Goal: Subscribe to service/newsletter

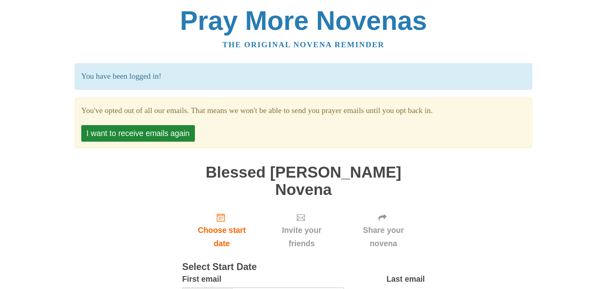
scroll to position [56, 0]
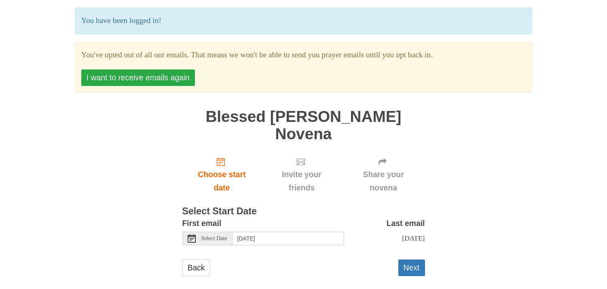
click at [152, 80] on button "I want to receive emails again" at bounding box center [138, 78] width 114 height 17
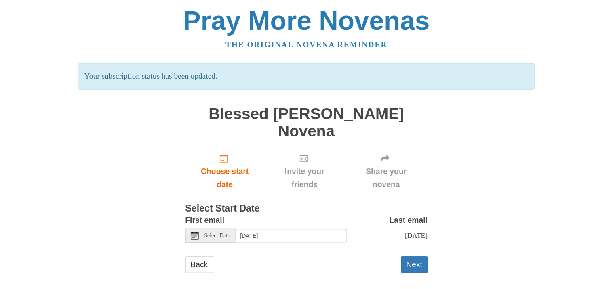
click at [230, 233] on span "Select Date" at bounding box center [218, 236] width 26 height 6
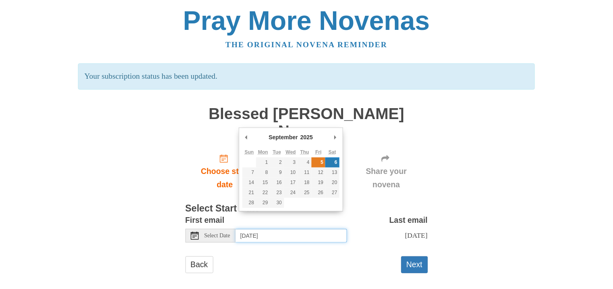
type input "[DATE]"
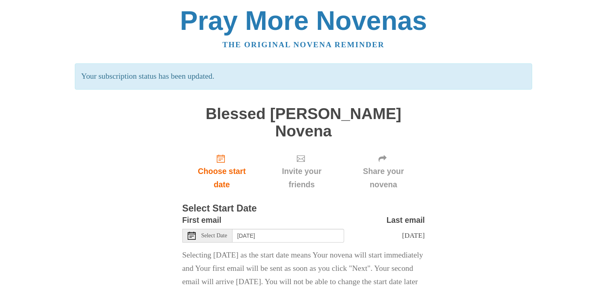
scroll to position [50, 0]
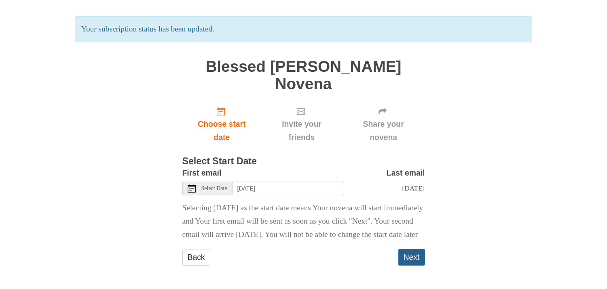
click at [419, 261] on button "Next" at bounding box center [411, 257] width 27 height 17
